Goal: Task Accomplishment & Management: Manage account settings

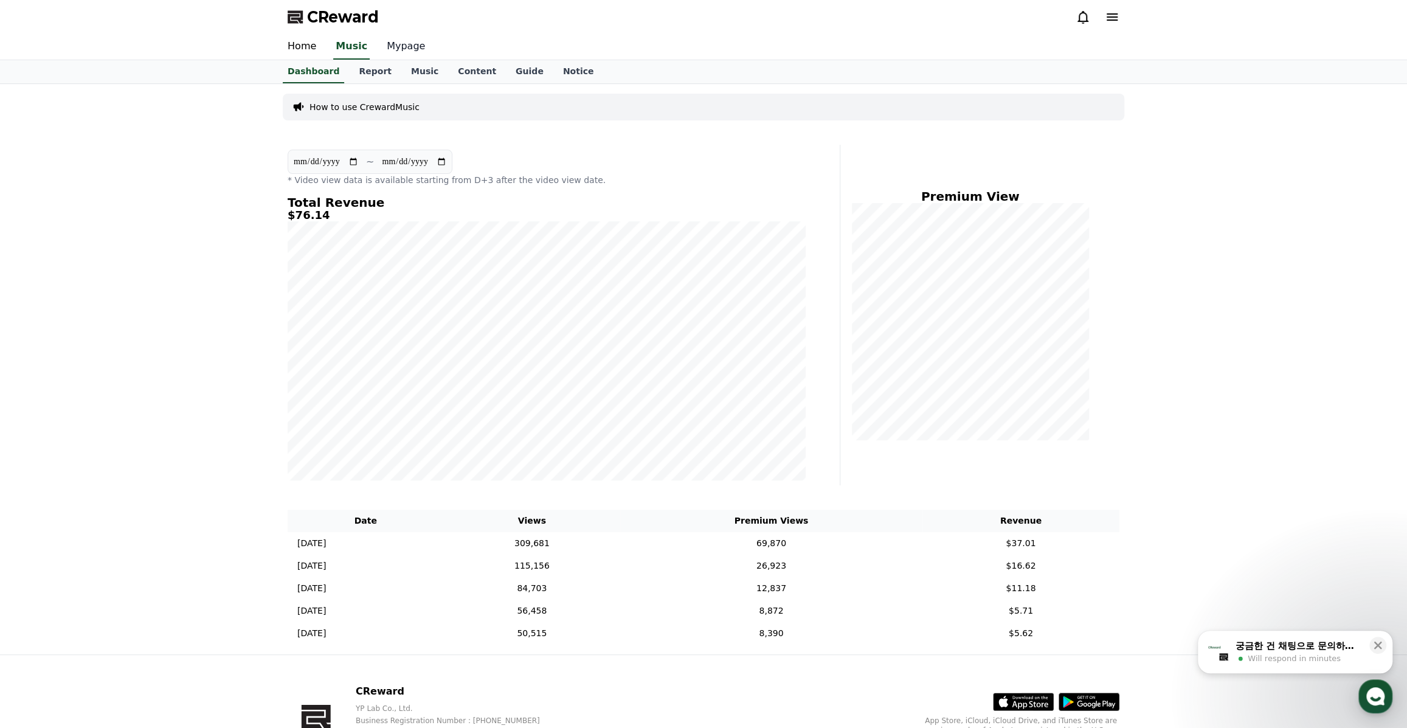
click at [396, 47] on link "Mypage" at bounding box center [406, 47] width 58 height 26
select select "**********"
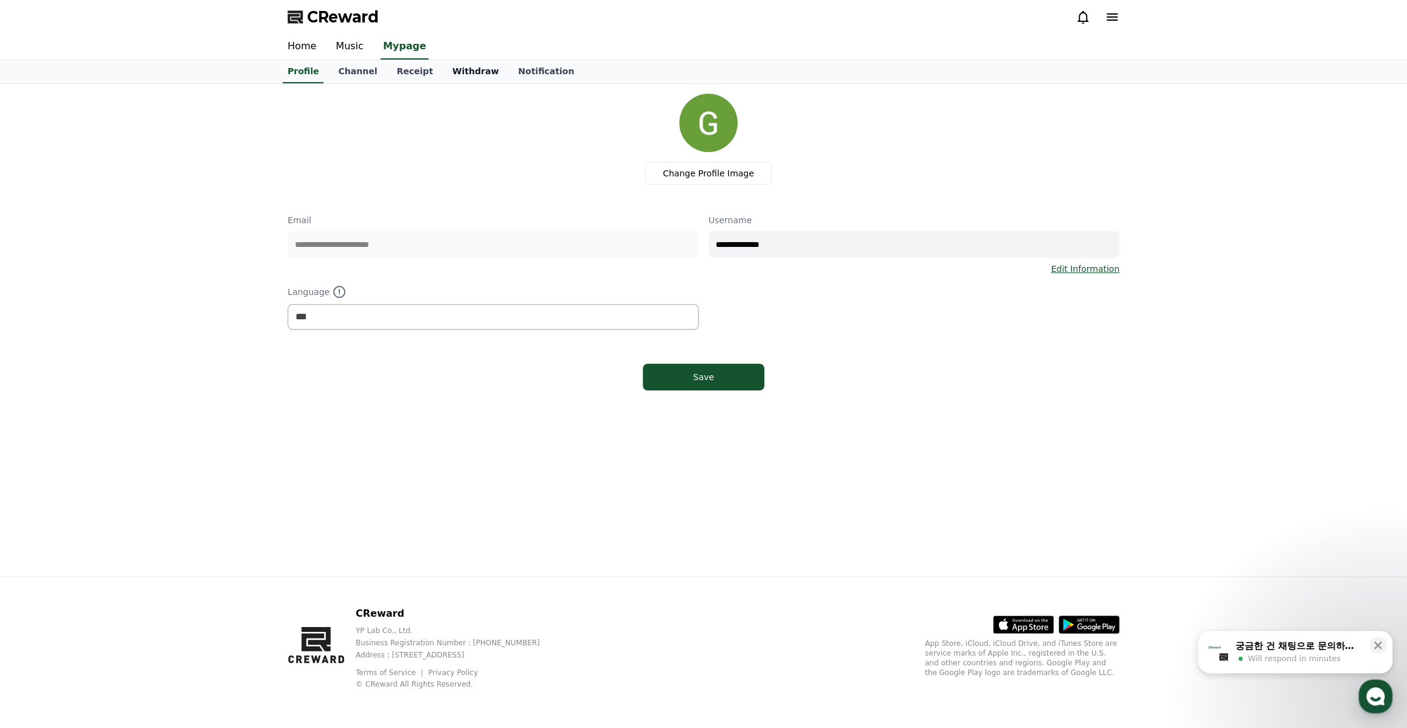
click at [445, 69] on link "Withdraw" at bounding box center [476, 71] width 66 height 23
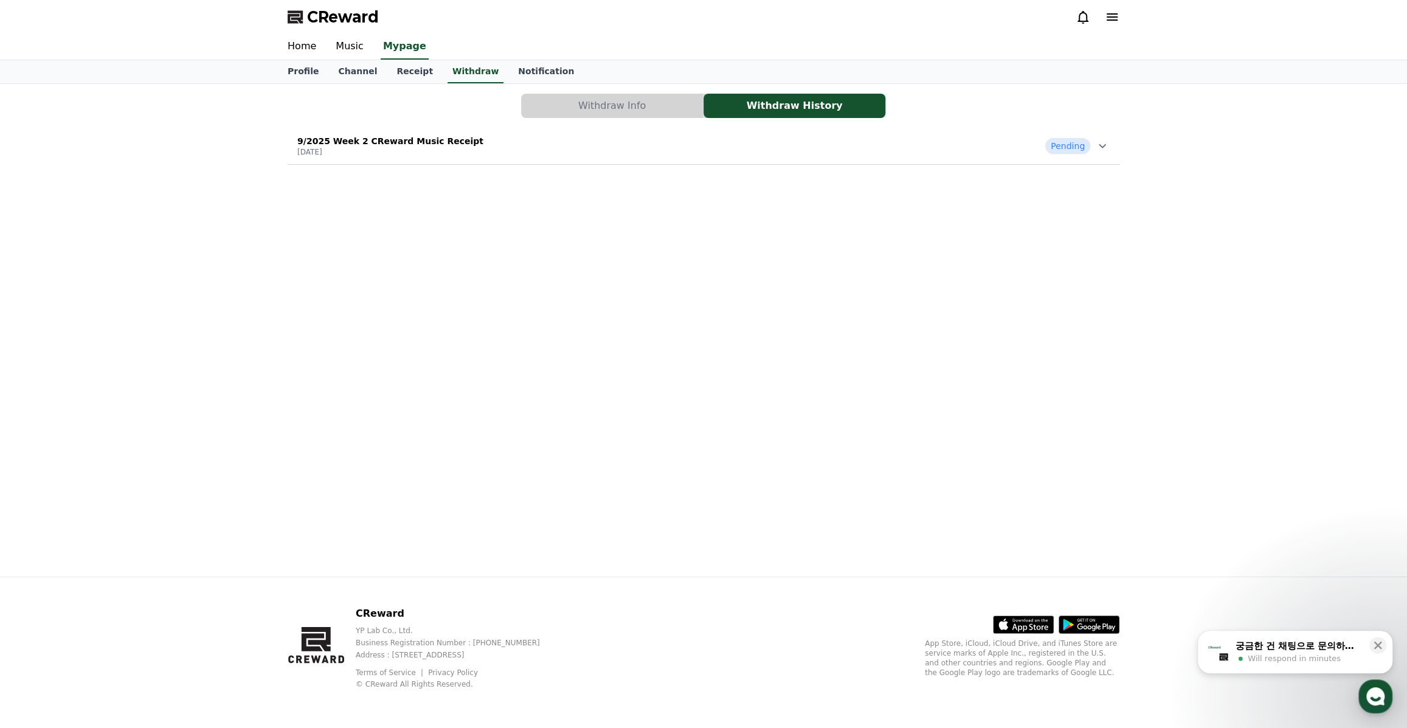
click at [1107, 142] on icon at bounding box center [1102, 146] width 15 height 15
click at [642, 105] on button "Withdraw Info" at bounding box center [612, 106] width 182 height 24
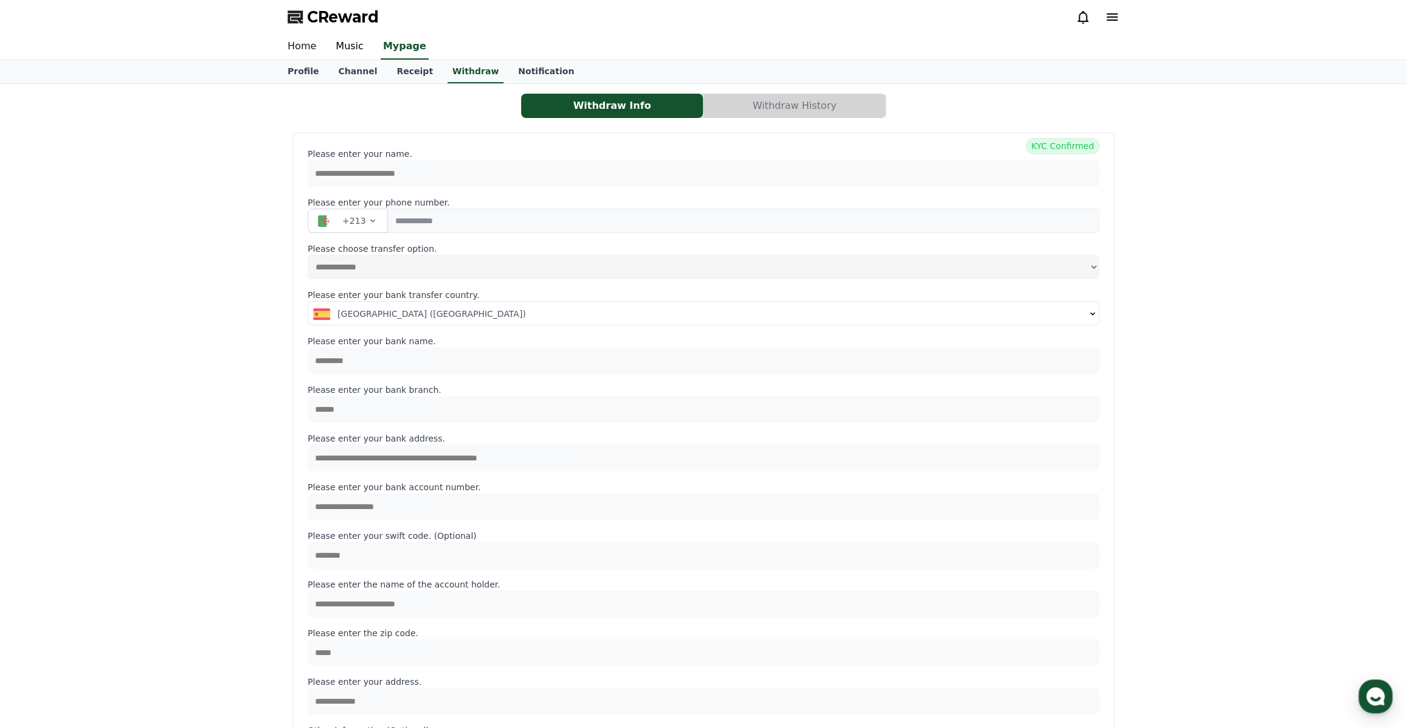
click at [294, 47] on link "Home" at bounding box center [302, 47] width 48 height 26
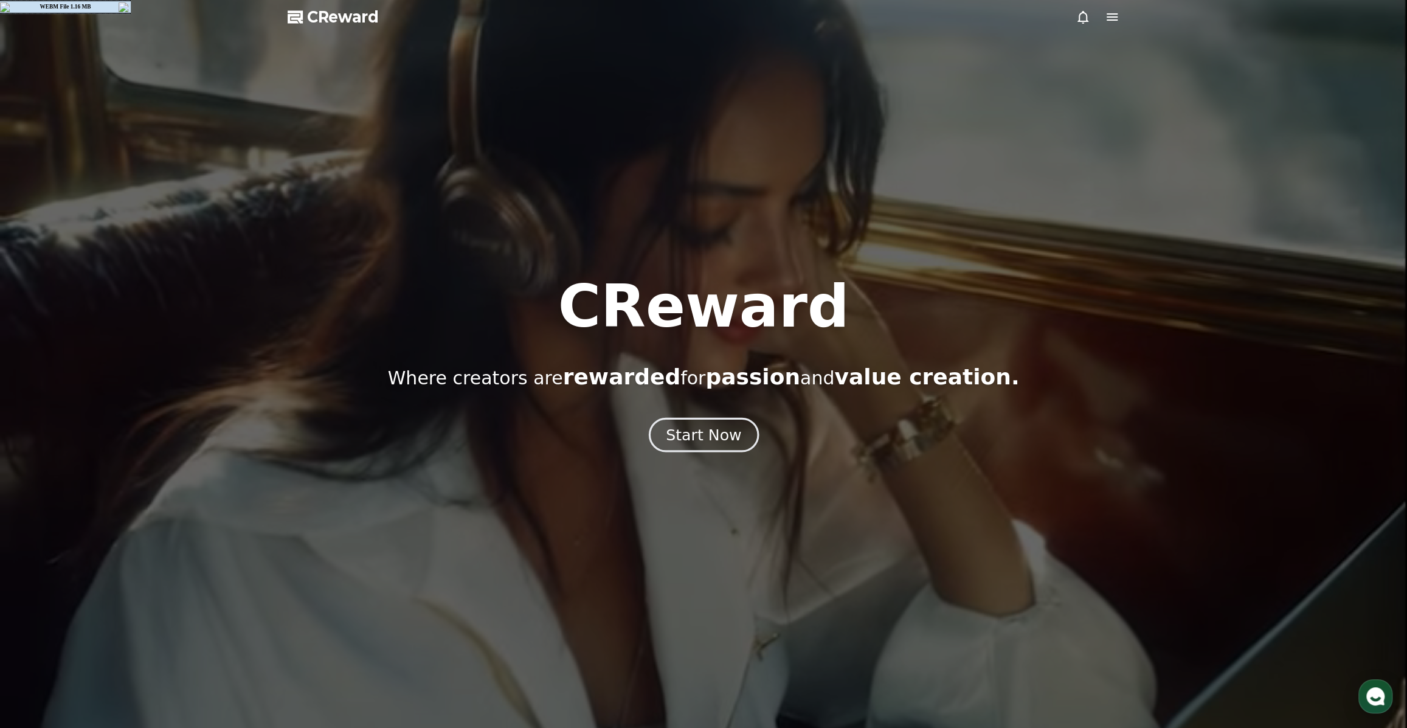
click at [680, 432] on div "Start Now" at bounding box center [703, 434] width 75 height 21
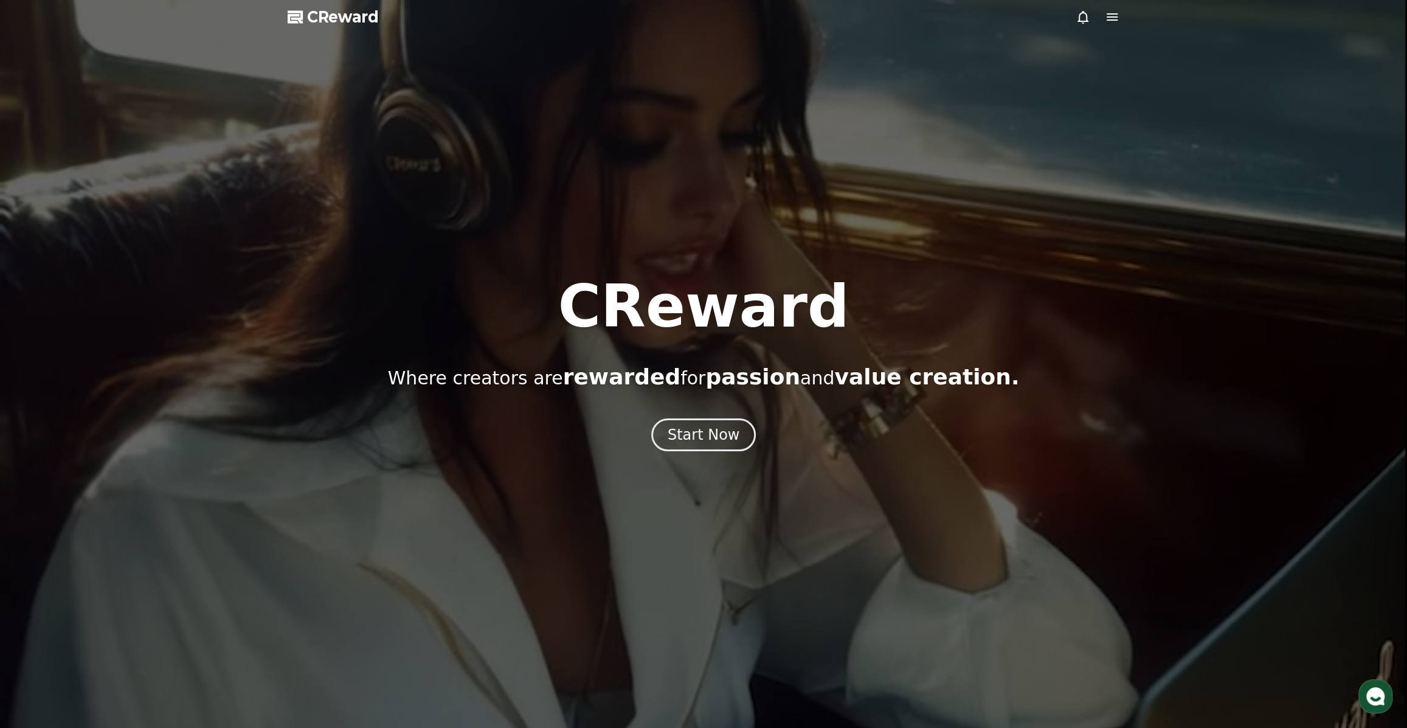
drag, startPoint x: 796, startPoint y: 492, endPoint x: 808, endPoint y: 493, distance: 12.2
